Goal: Information Seeking & Learning: Understand process/instructions

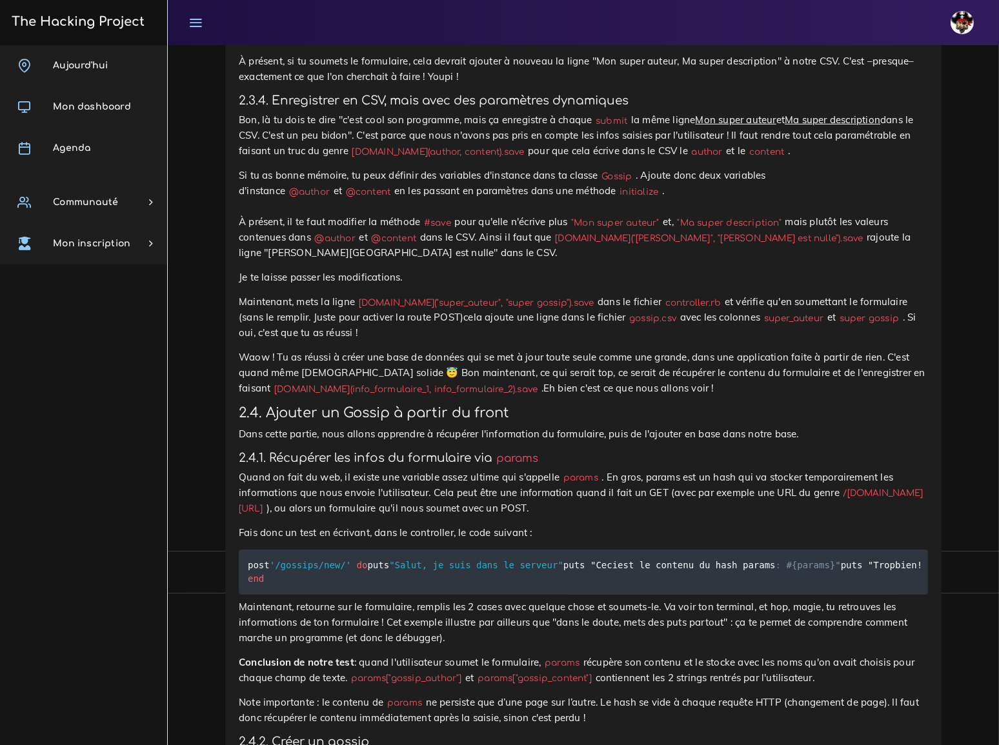
scroll to position [6336, 0]
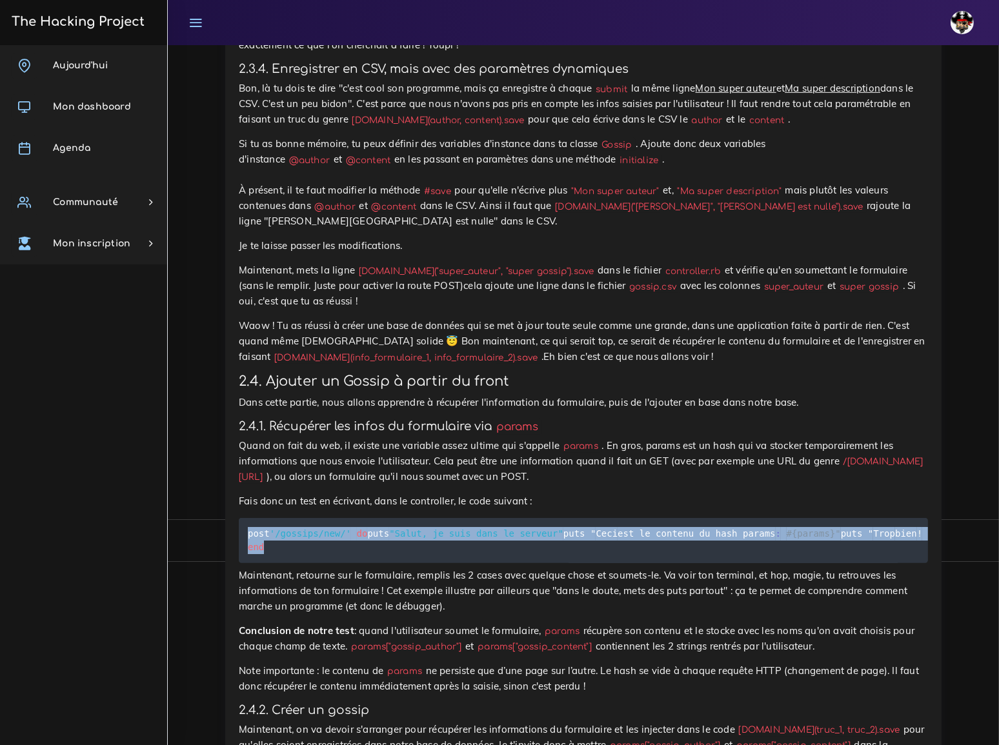
drag, startPoint x: 248, startPoint y: 123, endPoint x: 274, endPoint y: 199, distance: 80.8
click at [274, 518] on pre "post '/gossips/new/' do puts "Salut, je suis dans le serveur" puts " Ceci est l…" at bounding box center [583, 540] width 689 height 45
copy code "post '/gossips/new/' do puts "Salut, je suis dans le serveur" puts " Ceci est l…"
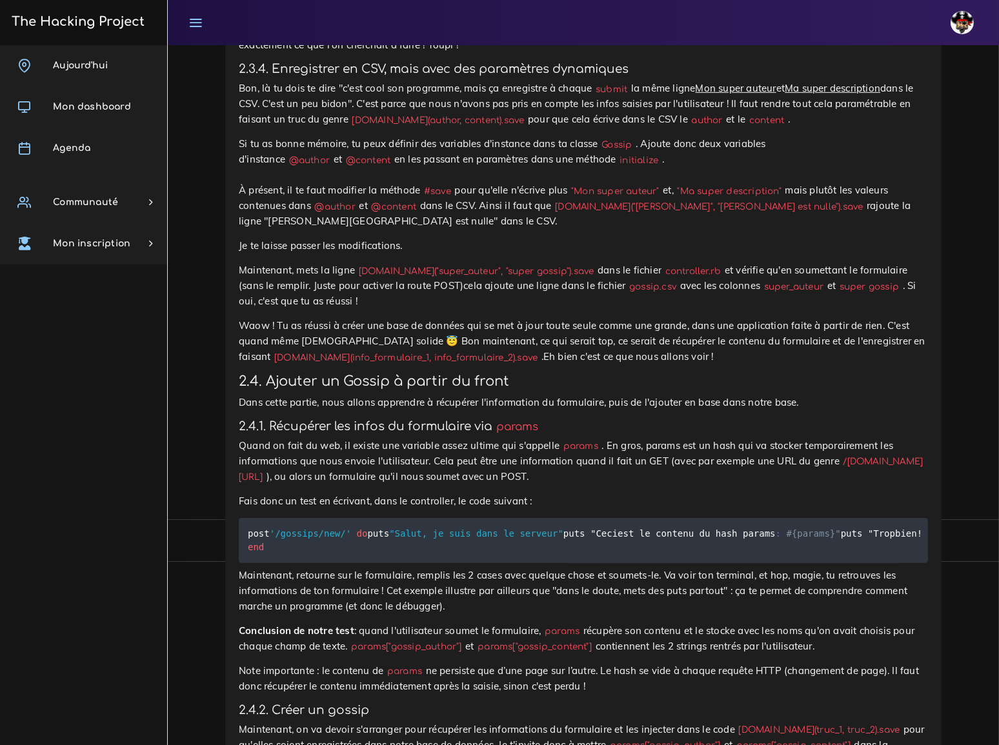
click at [439, 568] on p "Maintenant, retourne sur le formulaire, remplis les 2 cases avec quelque chose …" at bounding box center [583, 591] width 689 height 46
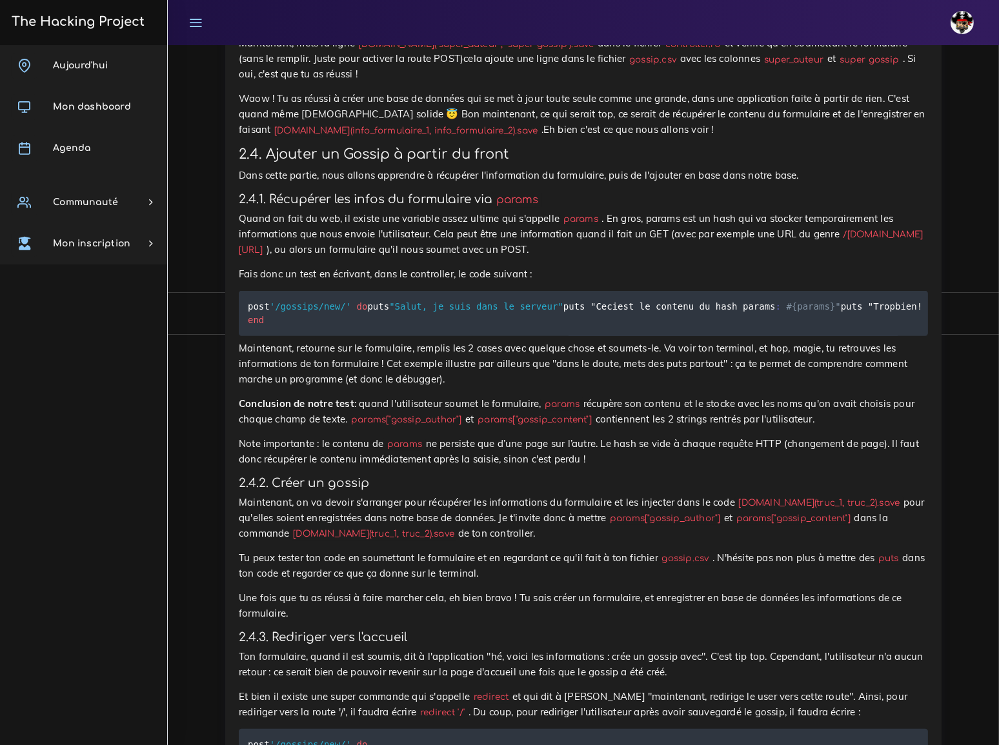
scroll to position [6570, 0]
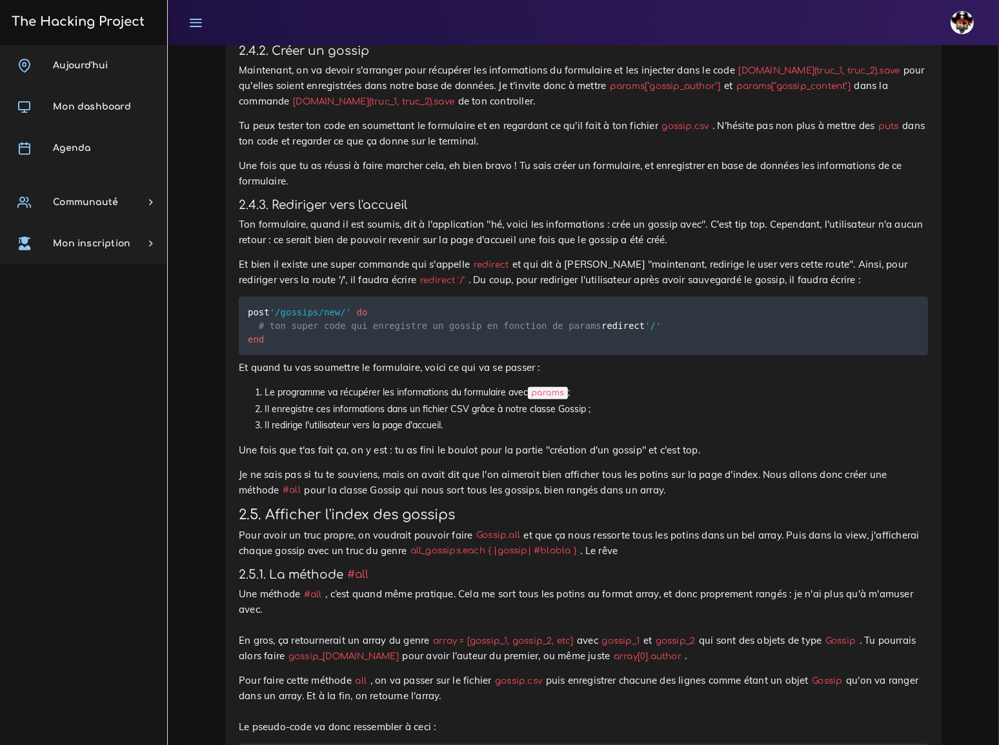
scroll to position [7028, 0]
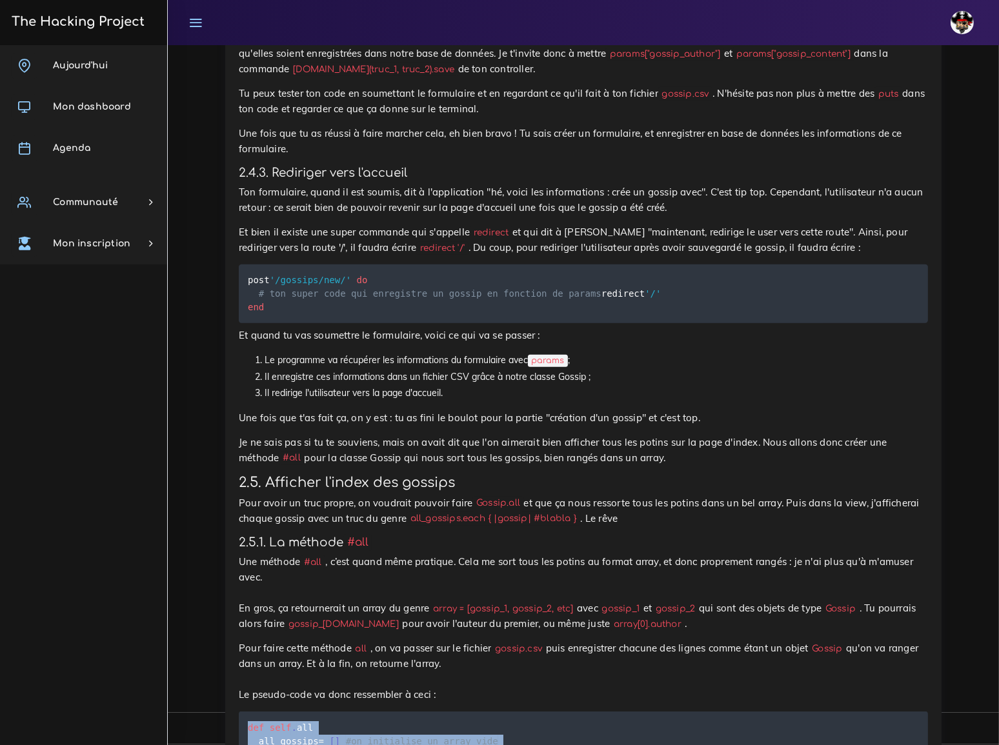
drag, startPoint x: 248, startPoint y: 299, endPoint x: 261, endPoint y: 425, distance: 126.5
click at [261, 721] on code "def self . all all_gossips = [ ] #on initialise un array vide # va chercher cha…" at bounding box center [648, 748] width 800 height 55
copy code "def self . all all_gossips = [ ] #on initialise un array vide # va chercher cha…"
click at [666, 712] on pre "def self . all all_gossips = [ ] #on initialise un array vide # va chercher cha…" at bounding box center [583, 748] width 689 height 72
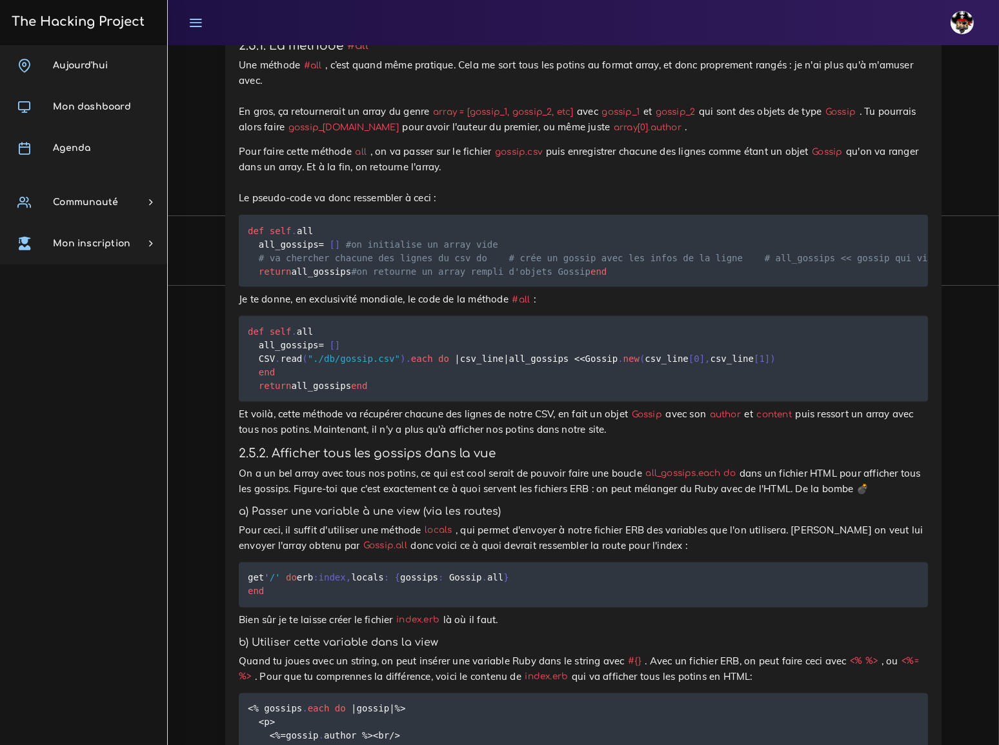
scroll to position [7556, 0]
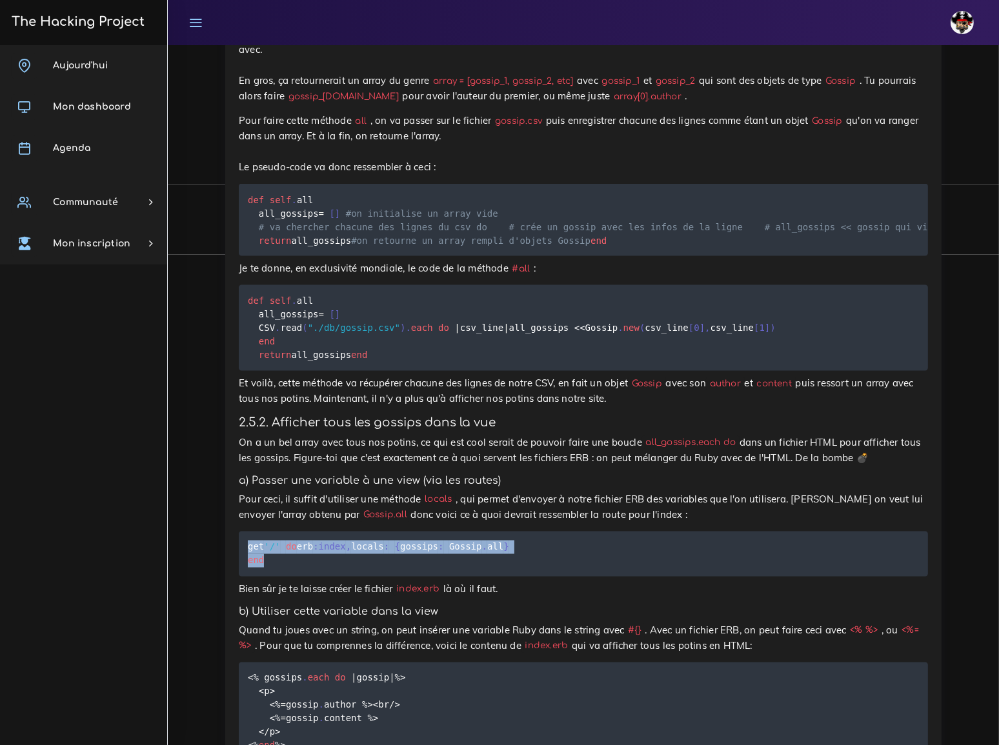
drag, startPoint x: 248, startPoint y: 213, endPoint x: 263, endPoint y: 239, distance: 30.1
click at [263, 540] on code "get '/' do erb :index , locals : { gossips : Gossip . all } end" at bounding box center [378, 554] width 261 height 28
copy code "get '/' do erb :index , locals : { gossips : Gossip . all } end"
click at [611, 532] on pre "get '/' do erb :index , locals : { gossips : Gossip . all } end" at bounding box center [583, 554] width 689 height 45
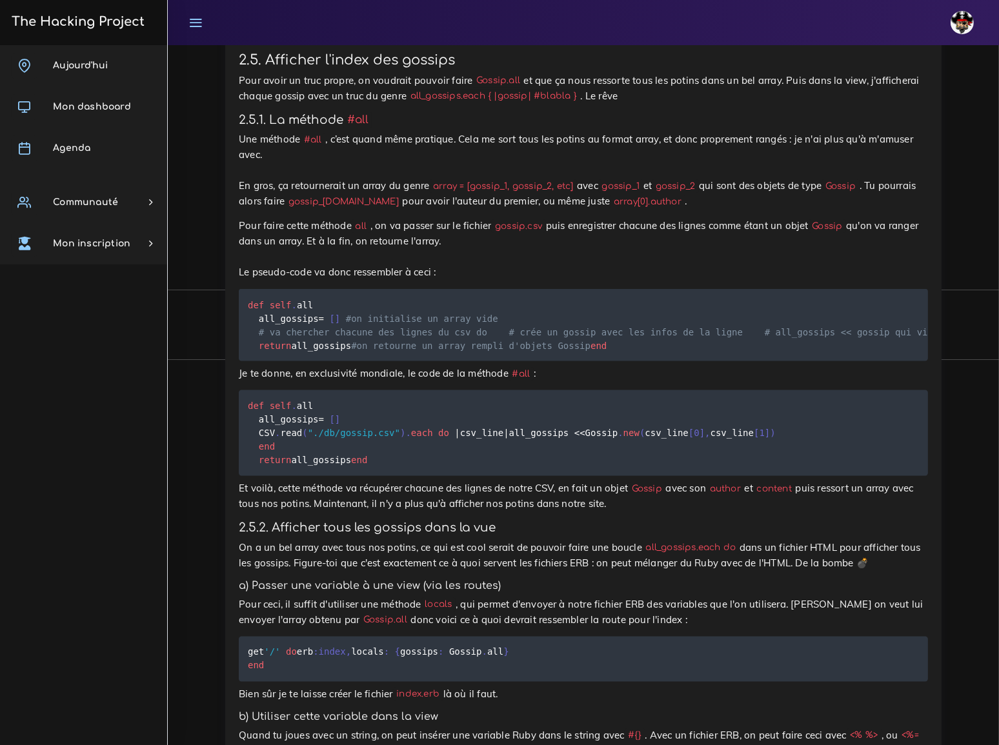
scroll to position [7438, 0]
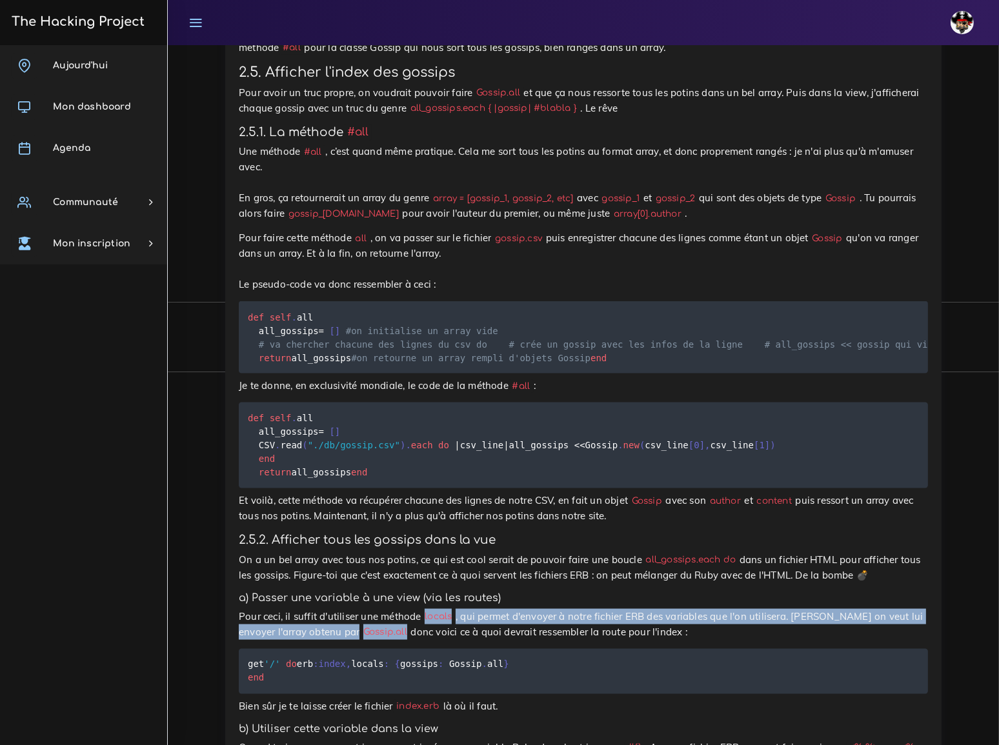
drag, startPoint x: 409, startPoint y: 283, endPoint x: 284, endPoint y: 302, distance: 126.0
click at [284, 609] on p "Pour ceci, il suffit d'utiliser une méthode locals , qui permet d'envoyer à not…" at bounding box center [583, 624] width 689 height 31
copy p "locals , qui permet d'envoyer à notre fichier ERB des variables que l'on utilis…"
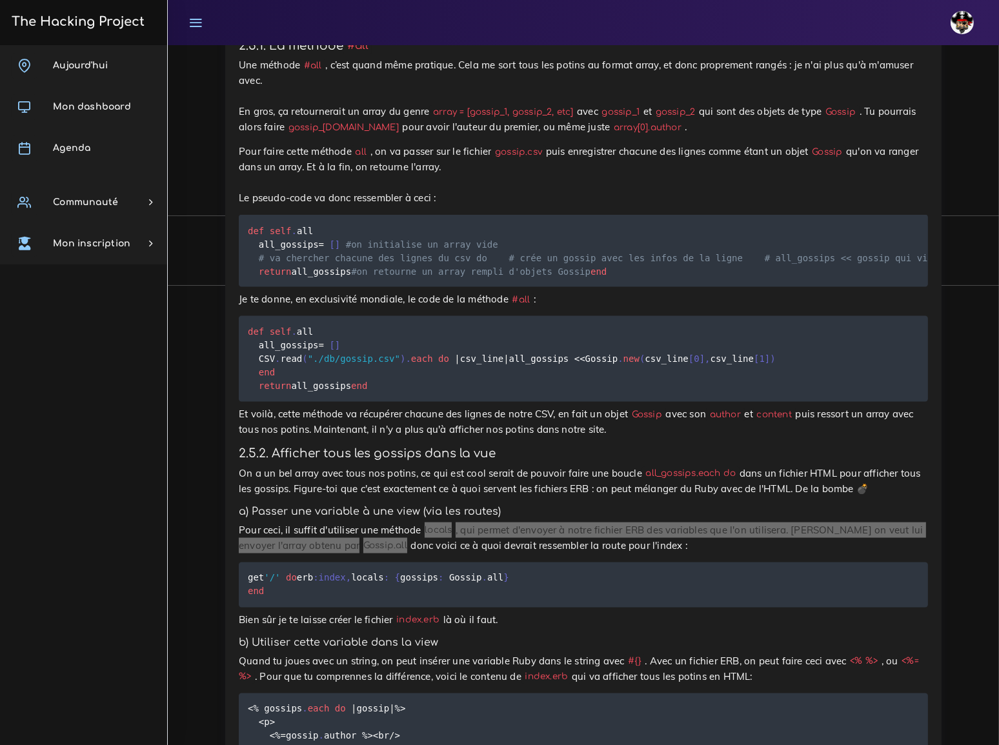
scroll to position [7556, 0]
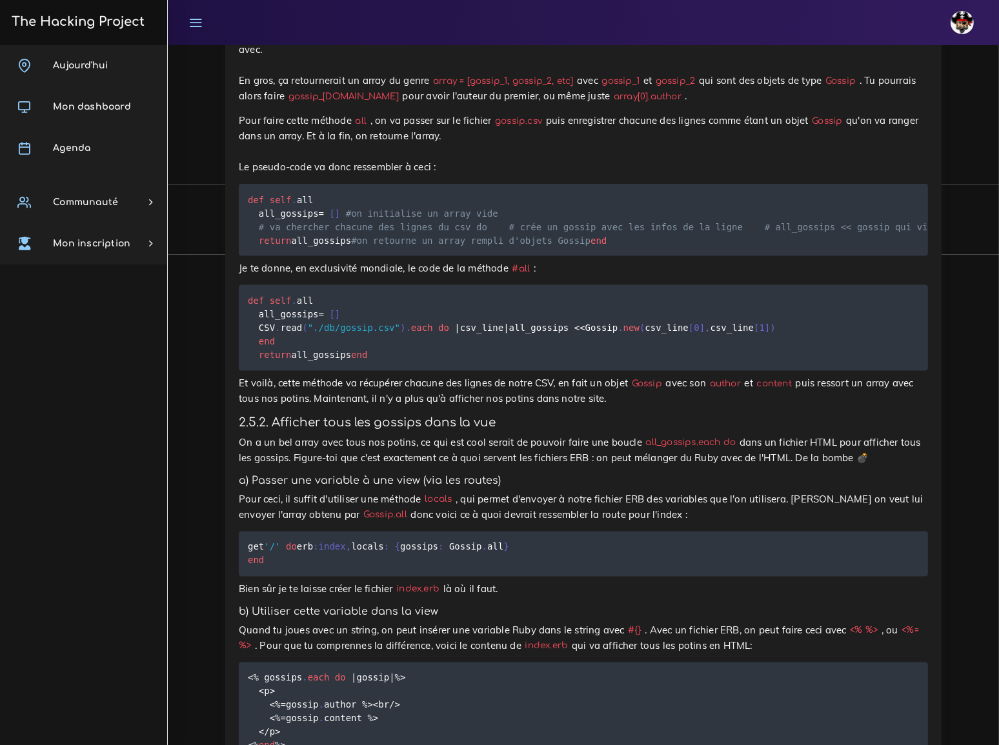
click at [523, 532] on pre "get '/' do erb :index , locals : { gossips : Gossip . all } end" at bounding box center [583, 554] width 689 height 45
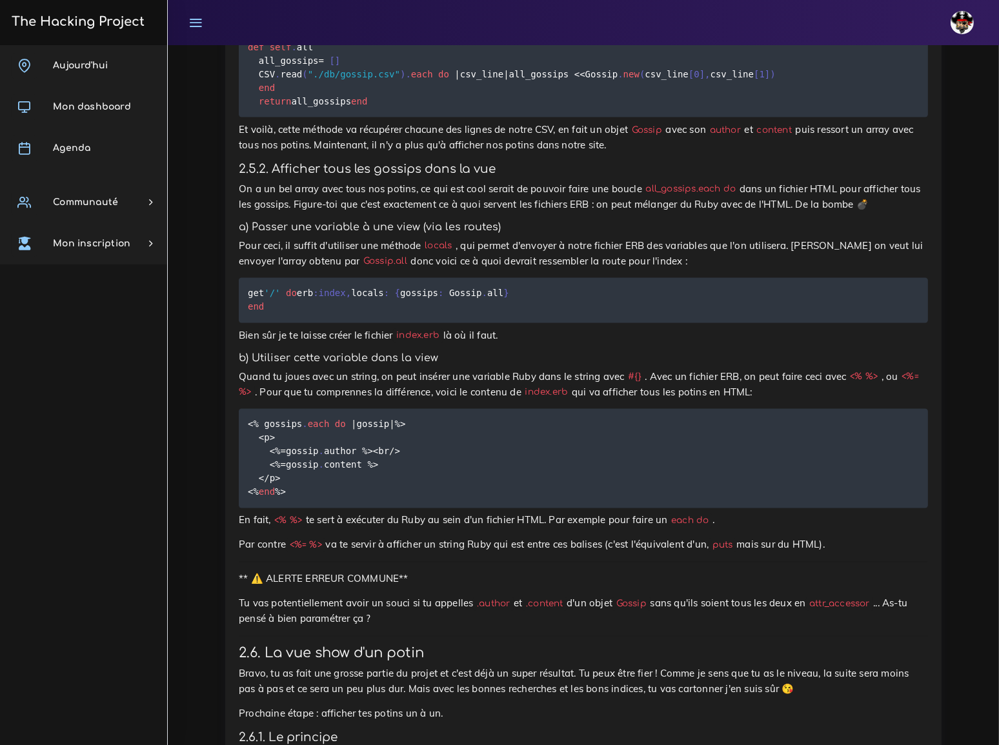
scroll to position [7790, 0]
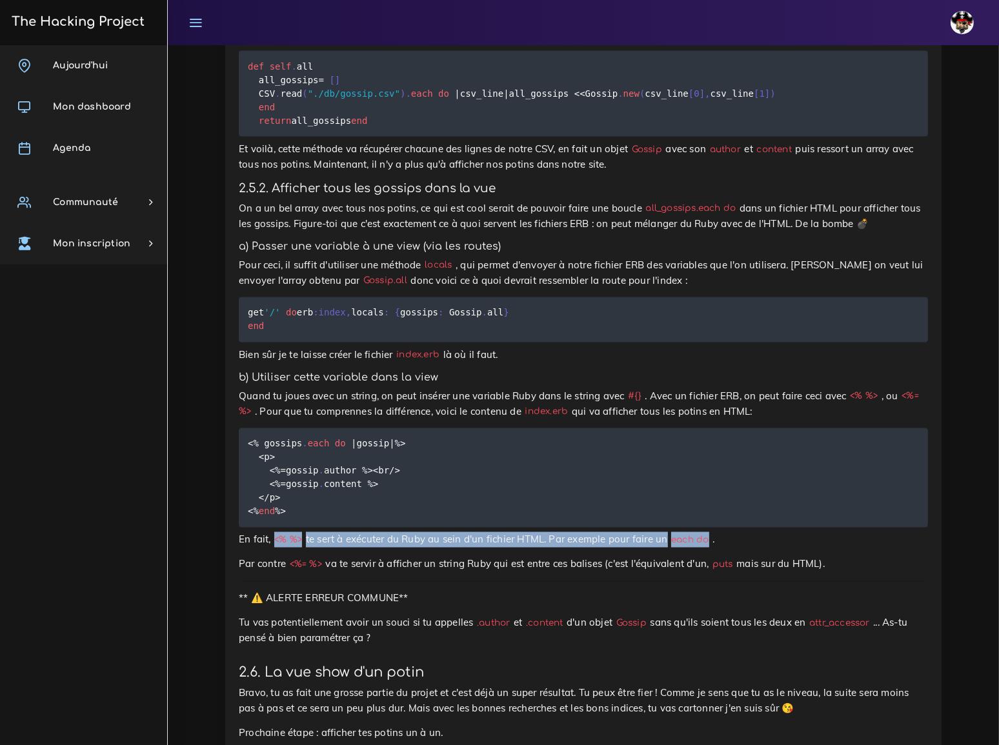
drag, startPoint x: 274, startPoint y: 208, endPoint x: 672, endPoint y: 213, distance: 398.9
click at [672, 532] on p "En fait, <% %> te sert à exécuter du Ruby au sein d'un fichier HTML. Par exempl…" at bounding box center [583, 539] width 689 height 15
copy p "<% %> te sert à exécuter du Ruby au sein d'un fichier HTML. Par exemple pour fa…"
drag, startPoint x: 288, startPoint y: 229, endPoint x: 786, endPoint y: 232, distance: 497.6
click at [786, 557] on p "Par contre <%= %> va te servir à afficher un string Ruby qui est entre ces bali…" at bounding box center [583, 564] width 689 height 15
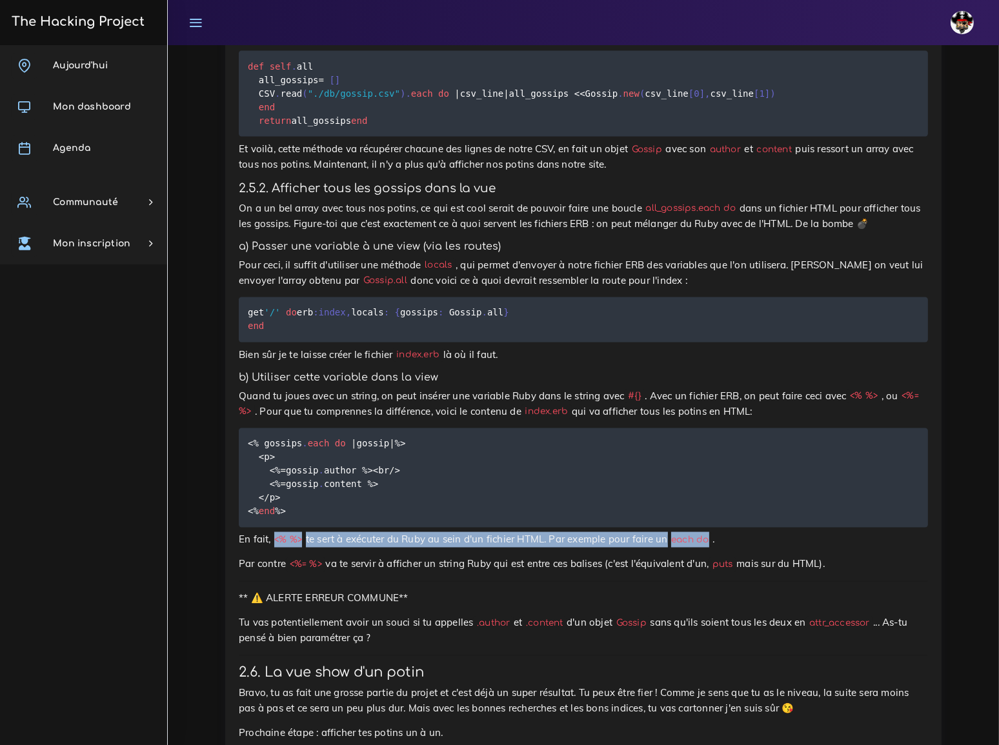
copy p "<%= %> va te servir à afficher un string Ruby qui est entre ces balises (c'est …"
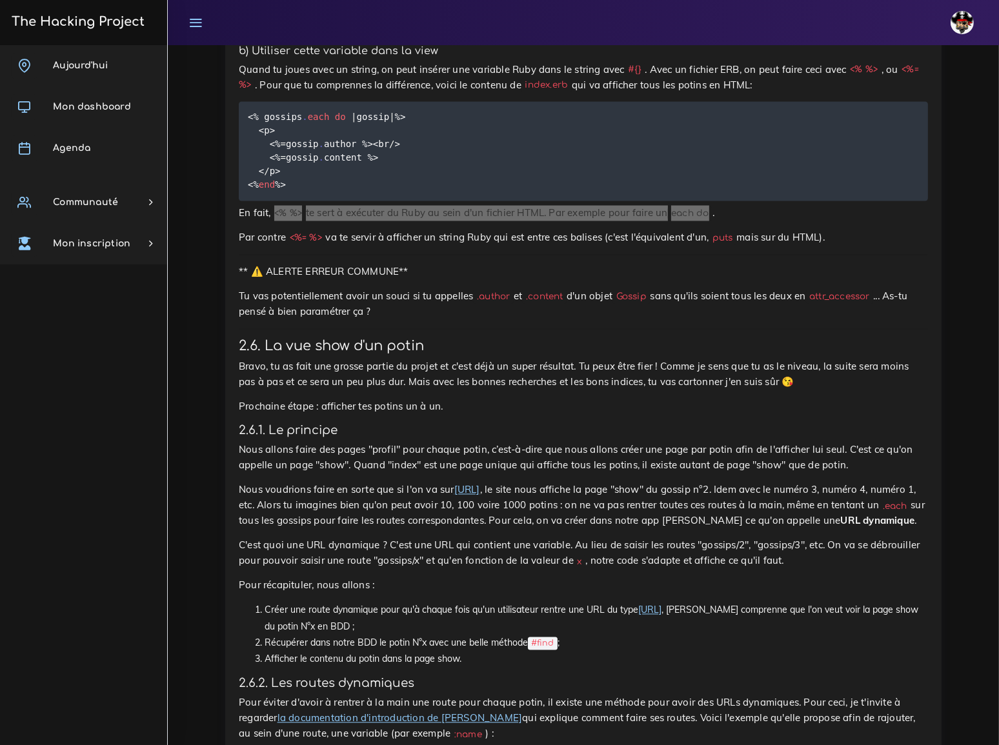
scroll to position [8142, 0]
